Goal: Information Seeking & Learning: Learn about a topic

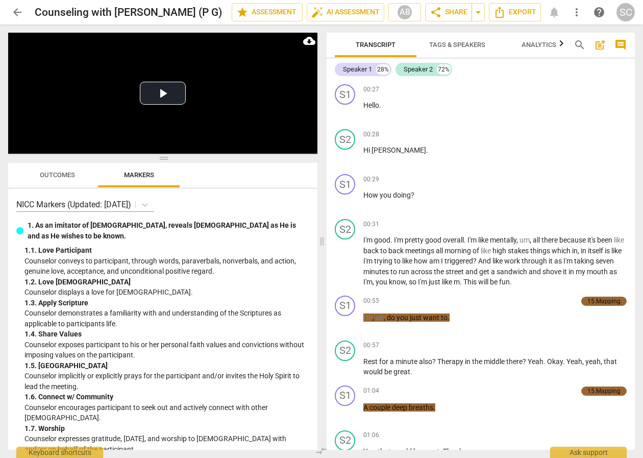
drag, startPoint x: 10, startPoint y: 167, endPoint x: 20, endPoint y: 165, distance: 10.9
click at [11, 167] on div at bounding box center [12, 173] width 8 height 21
click at [183, 90] on button "Play Video" at bounding box center [163, 93] width 46 height 23
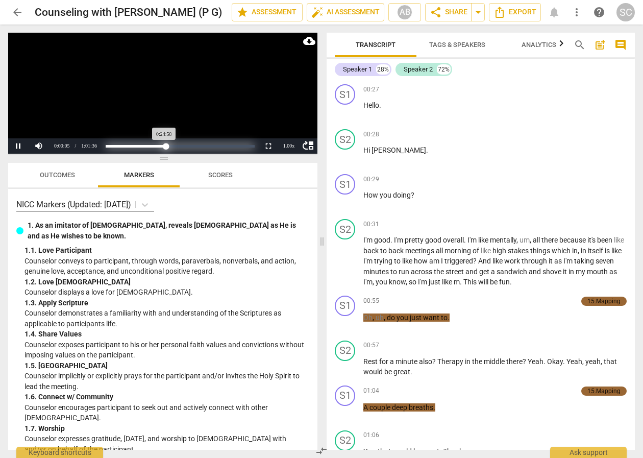
drag, startPoint x: 104, startPoint y: 146, endPoint x: 166, endPoint y: 150, distance: 61.9
click at [166, 148] on div "Progress : 40.55%" at bounding box center [136, 146] width 60 height 3
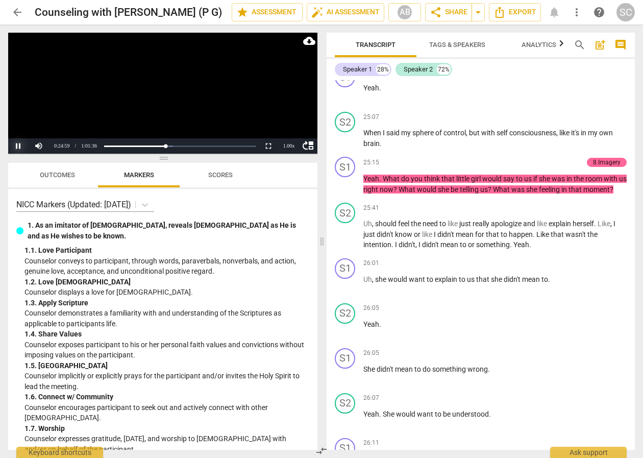
click at [16, 145] on button "Pause" at bounding box center [18, 145] width 20 height 15
click at [13, 280] on div "NICC Markers (Updated: [DATE]) 1. As an imitator of [DEMOGRAPHIC_DATA], reveals…" at bounding box center [162, 319] width 309 height 261
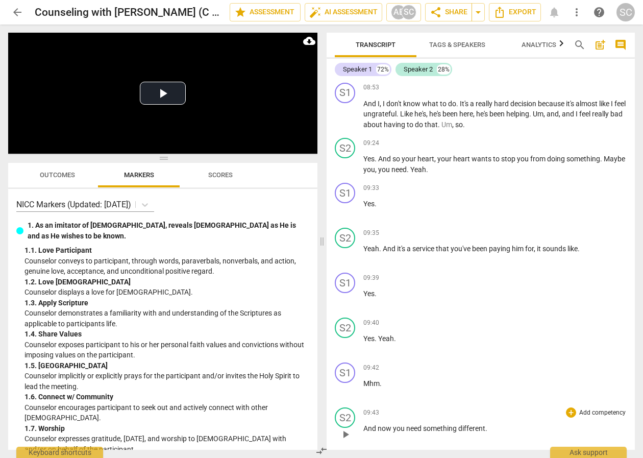
scroll to position [1566, 0]
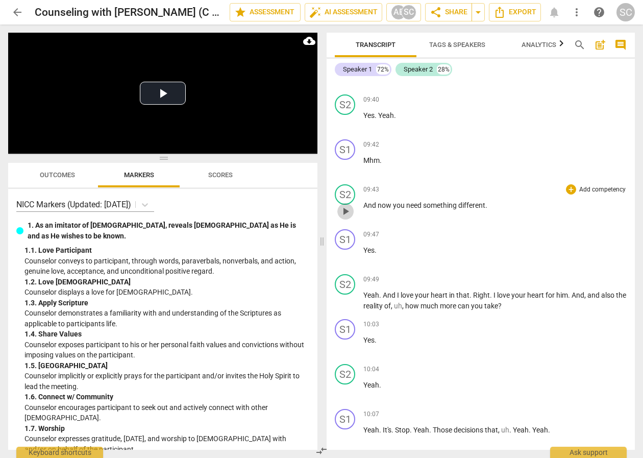
click at [344, 217] on span "play_arrow" at bounding box center [345, 211] width 12 height 12
click at [344, 217] on span "pause" at bounding box center [345, 211] width 12 height 12
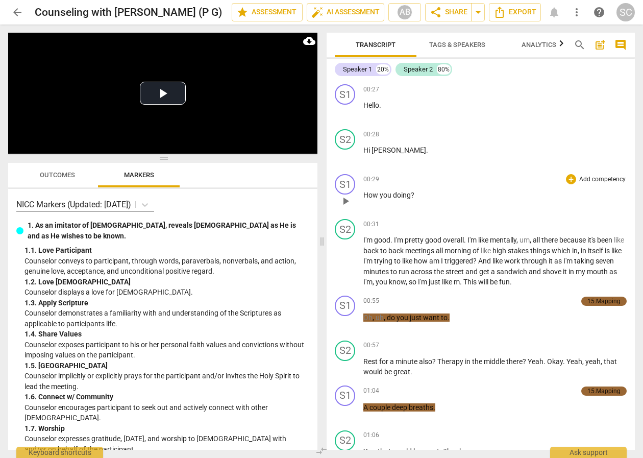
click at [63, 175] on span "Outcomes" at bounding box center [57, 175] width 35 height 8
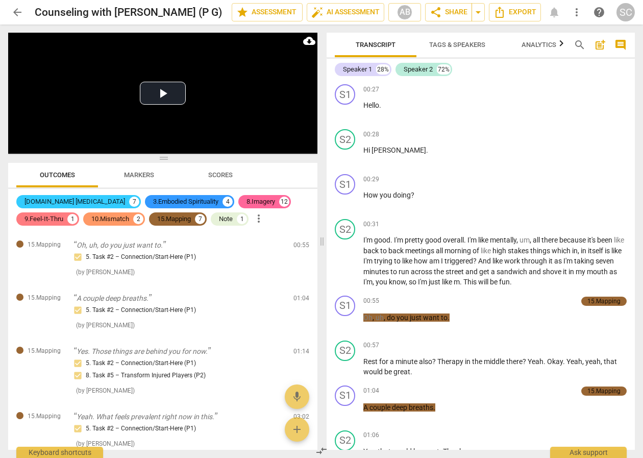
click at [6, 176] on div "Play Video move_up Play Current Time 0:00:00 / Duration Time 1:01:36 Progress :…" at bounding box center [161, 241] width 322 height 433
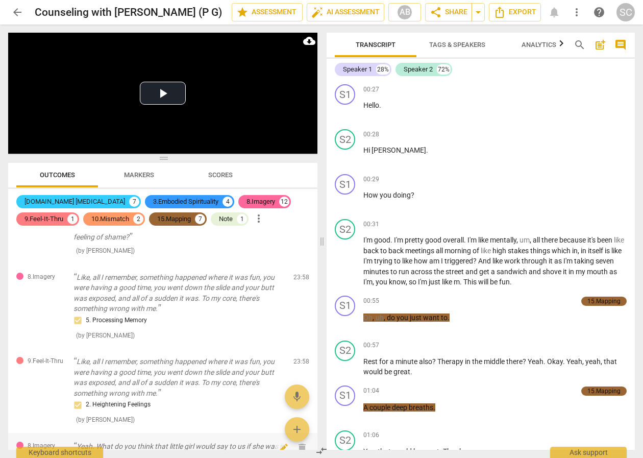
scroll to position [817, 0]
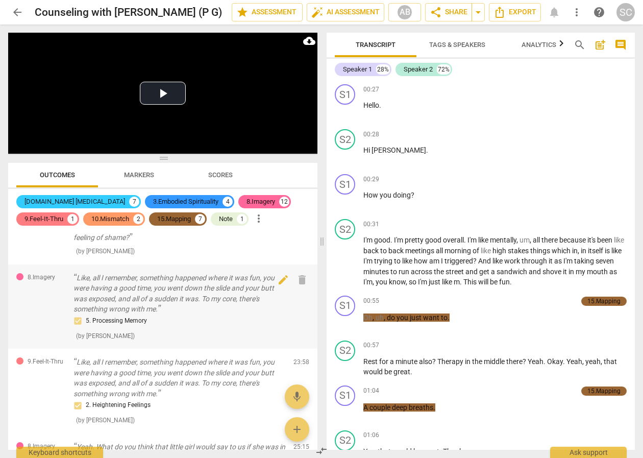
click at [14, 307] on div "8.Imagery Like, all I remember, something happened where it was fun, you were h…" at bounding box center [162, 306] width 309 height 85
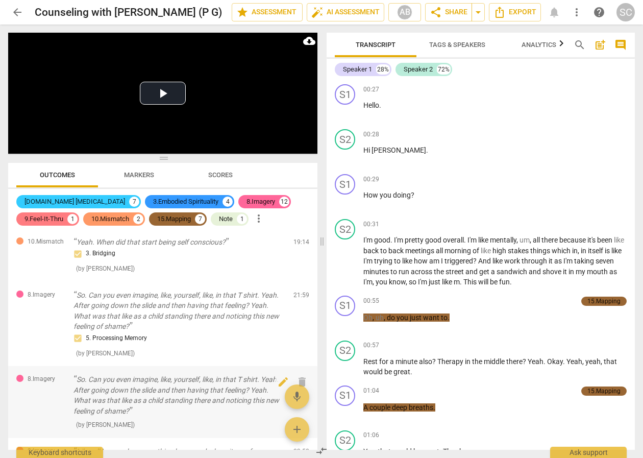
scroll to position [680, 0]
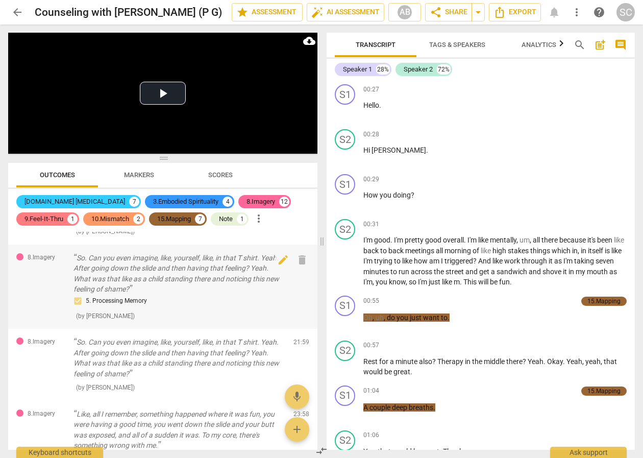
click at [159, 266] on p "So. Can you even imagine, like, yourself, like, in that T shirt. Yeah. After go…" at bounding box center [180, 274] width 212 height 42
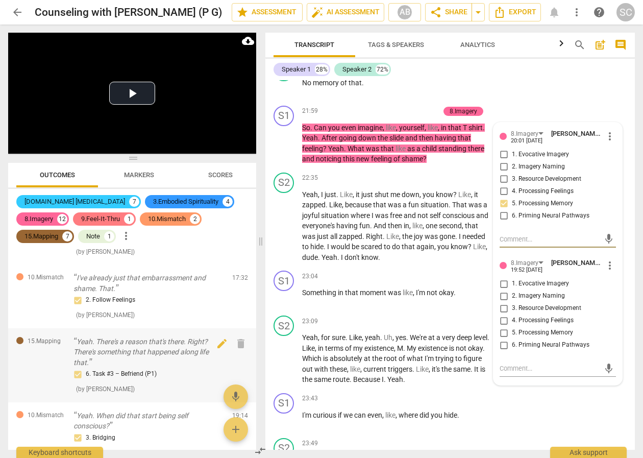
scroll to position [618, 0]
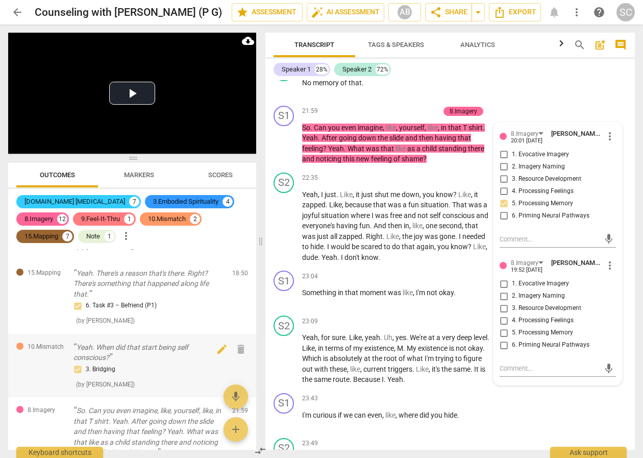
click at [121, 346] on p "Yeah. When did that start being self conscious?" at bounding box center [149, 352] width 151 height 21
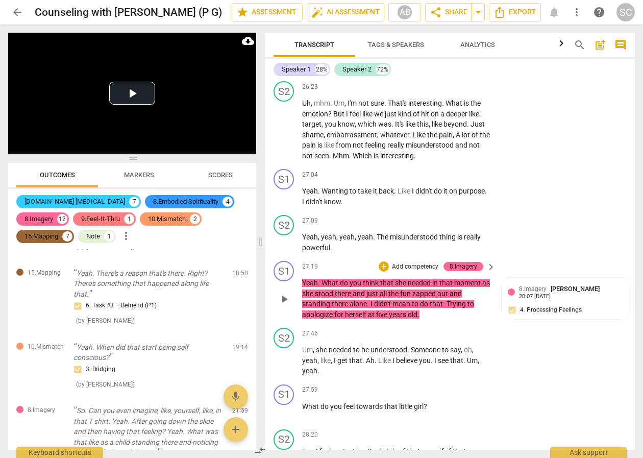
scroll to position [7707, 0]
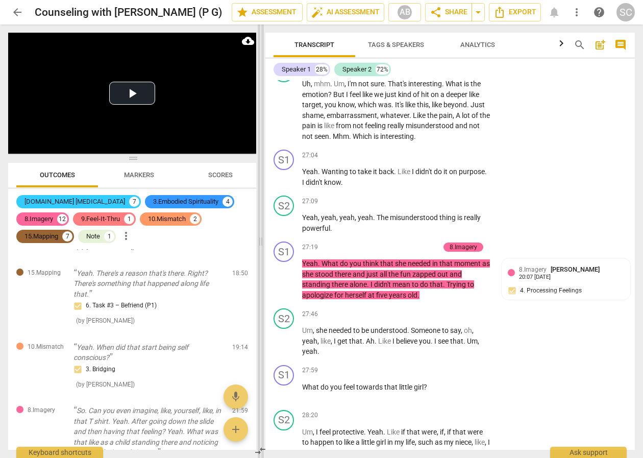
click at [262, 319] on span at bounding box center [261, 241] width 6 height 433
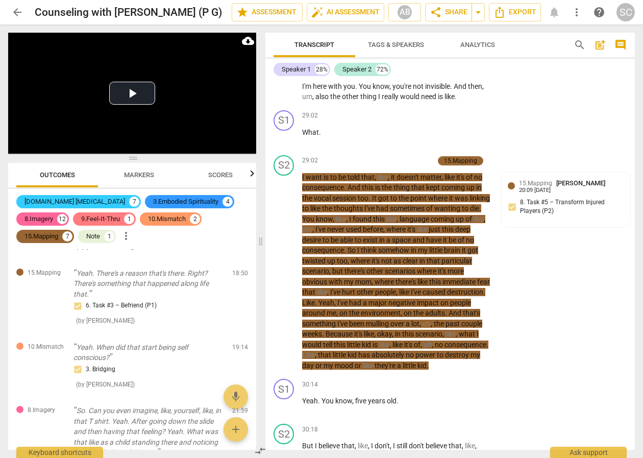
scroll to position [8183, 0]
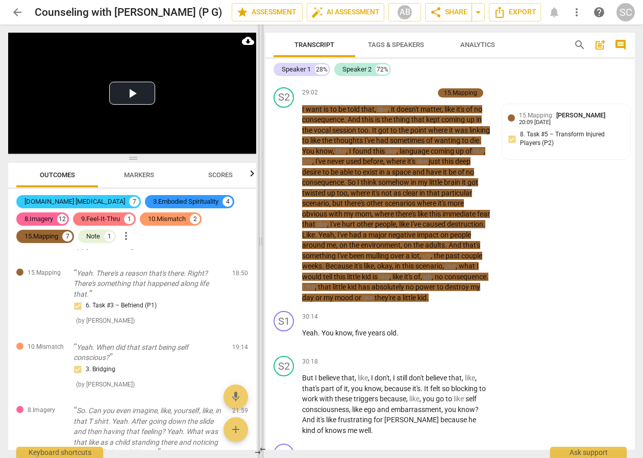
click at [260, 312] on span at bounding box center [261, 241] width 6 height 433
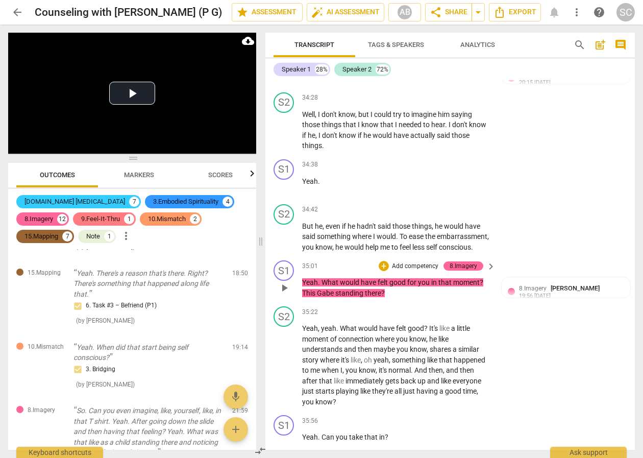
scroll to position [9613, 0]
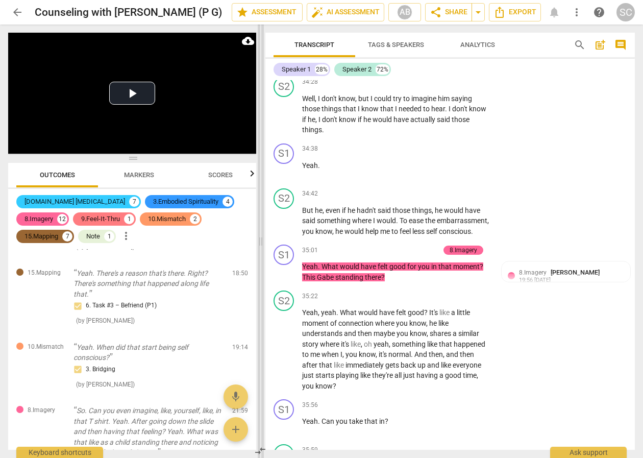
click at [260, 272] on span at bounding box center [261, 241] width 6 height 433
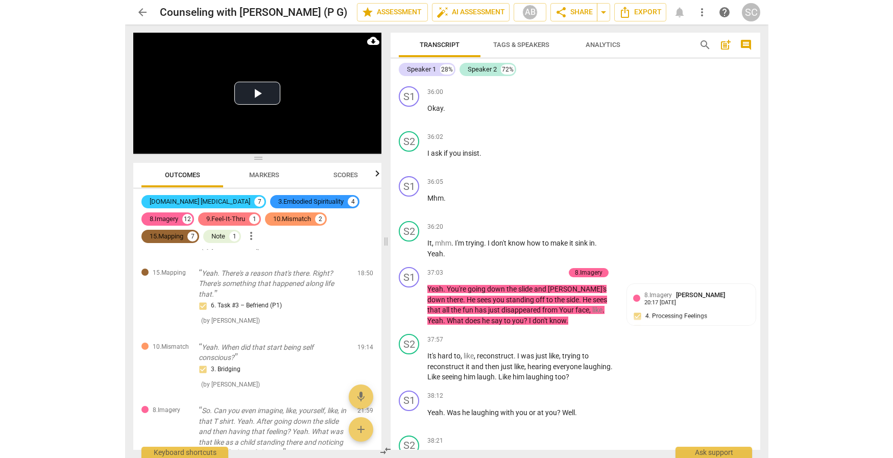
scroll to position [10021, 0]
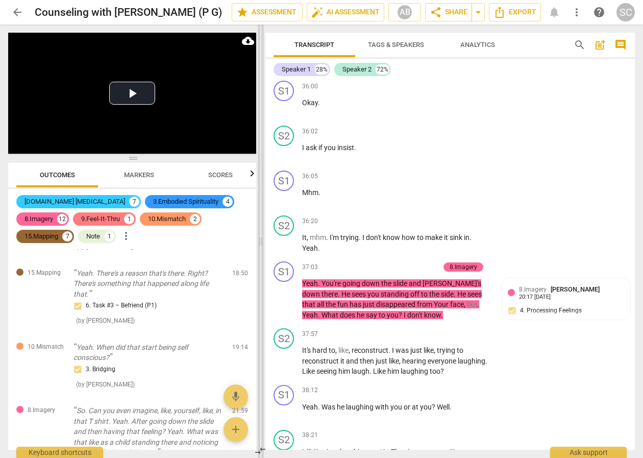
click at [262, 352] on span at bounding box center [261, 241] width 6 height 433
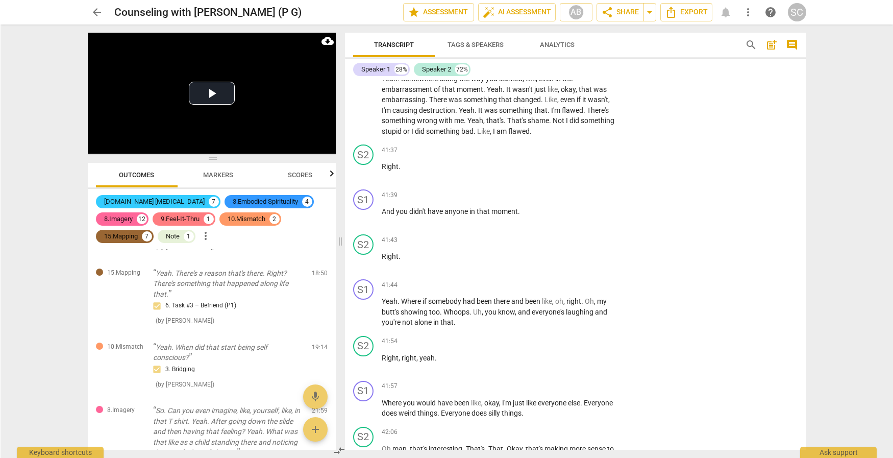
scroll to position [9055, 0]
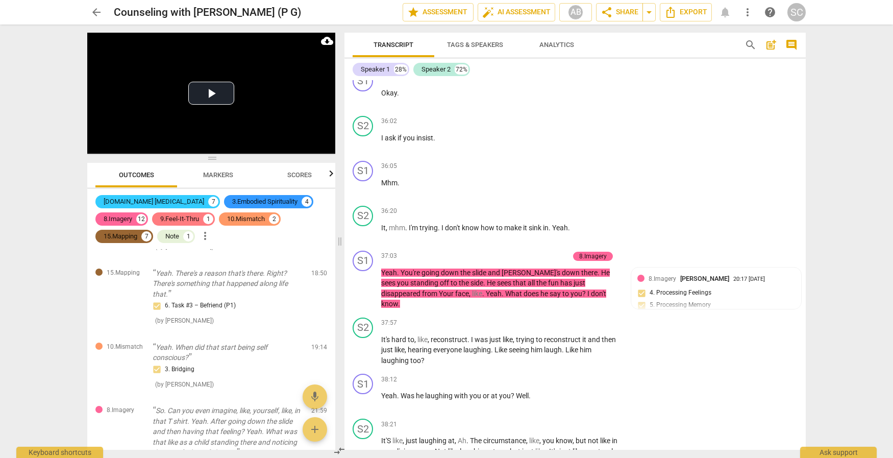
click at [42, 269] on div "arrow_back Counseling with Amy Bark (P G) edit star Assessment auto_fix_high AI…" at bounding box center [446, 229] width 893 height 458
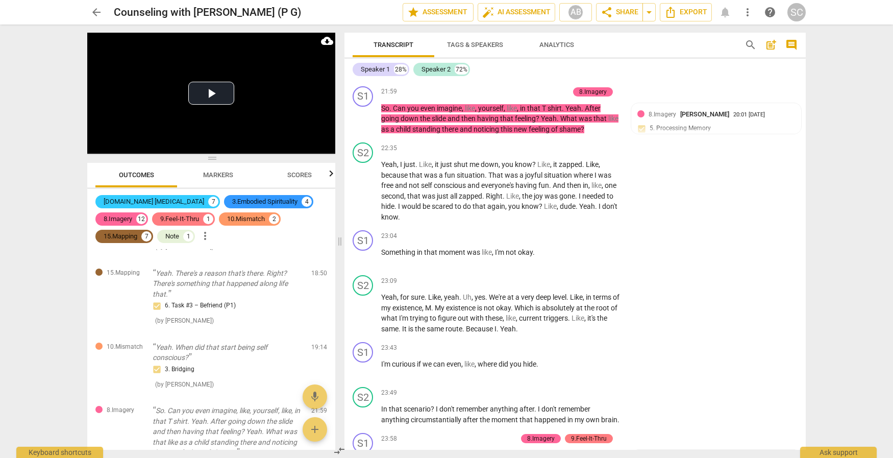
scroll to position [5652, 0]
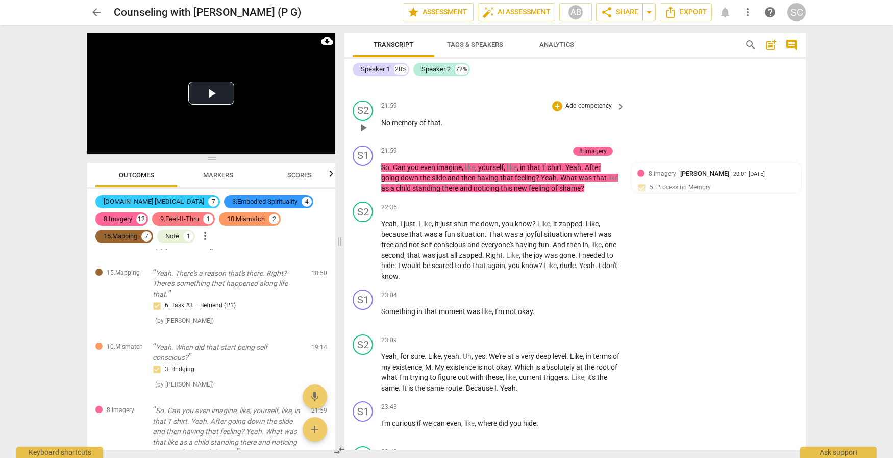
click at [384, 127] on span "No" at bounding box center [386, 122] width 11 height 8
click at [17, 68] on div "arrow_back Counseling with Amy Bark (P G) edit star Assessment auto_fix_high AI…" at bounding box center [446, 229] width 893 height 458
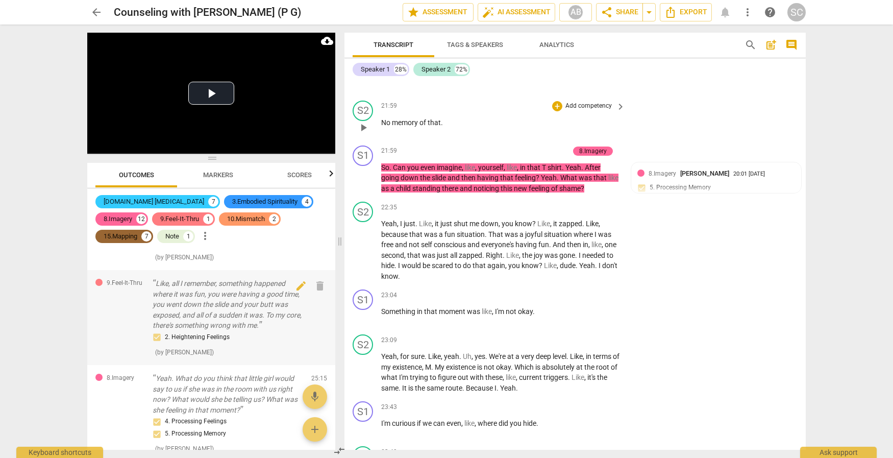
scroll to position [1027, 0]
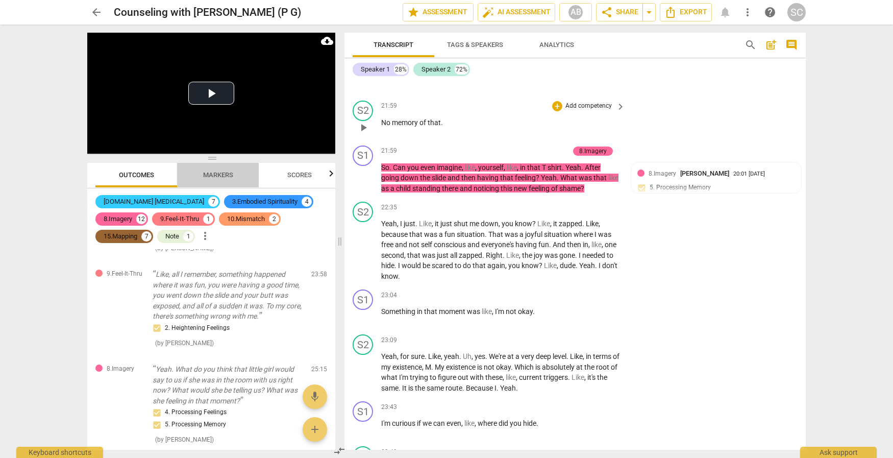
click at [209, 172] on span "Markers" at bounding box center [218, 175] width 30 height 8
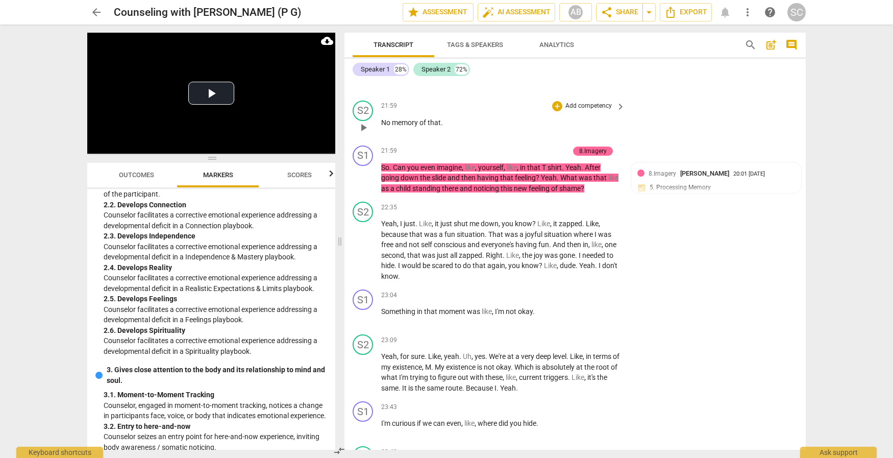
scroll to position [680, 0]
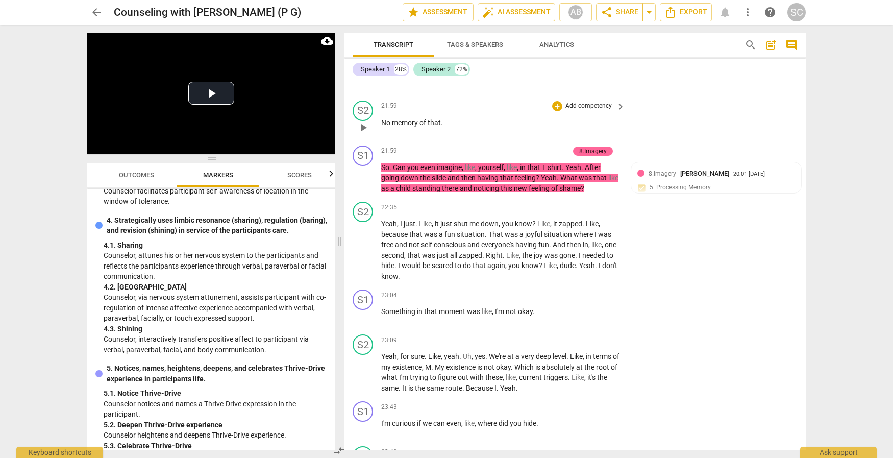
click at [18, 112] on div "arrow_back Counseling with Amy Bark (P G) edit star Assessment auto_fix_high AI…" at bounding box center [446, 229] width 893 height 458
